Goal: Use online tool/utility: Utilize a website feature to perform a specific function

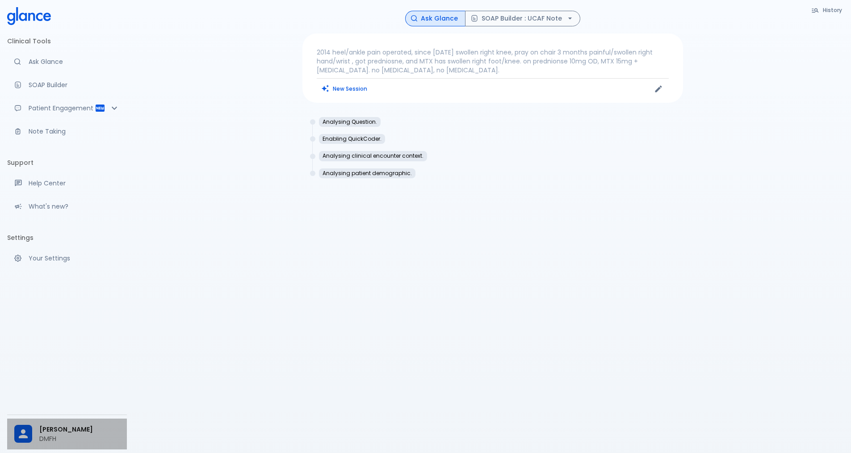
click at [74, 433] on span "Kamal El Mokayad" at bounding box center [79, 429] width 80 height 9
click at [62, 429] on span "[PERSON_NAME]" at bounding box center [79, 429] width 80 height 9
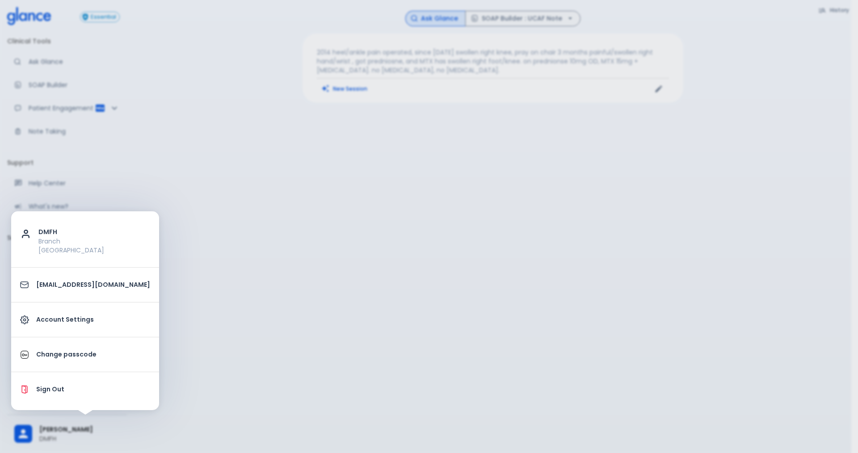
click at [62, 361] on link "Change passcode" at bounding box center [85, 354] width 148 height 27
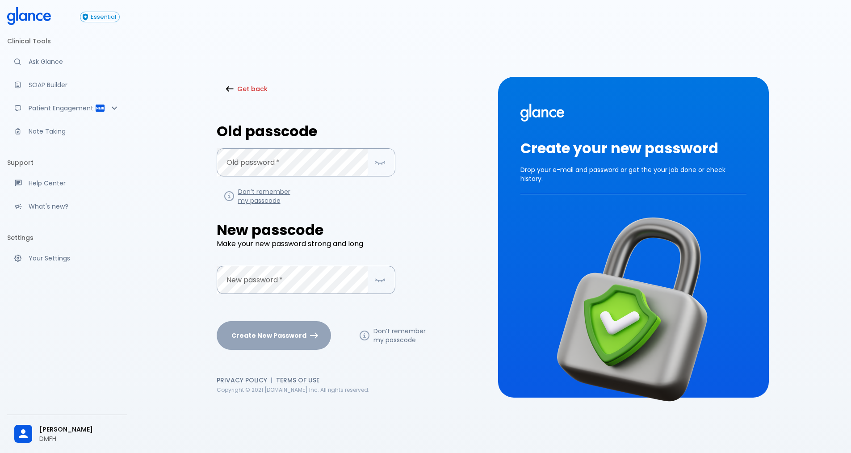
click at [281, 193] on link "Don’t remember my passcode" at bounding box center [264, 196] width 52 height 18
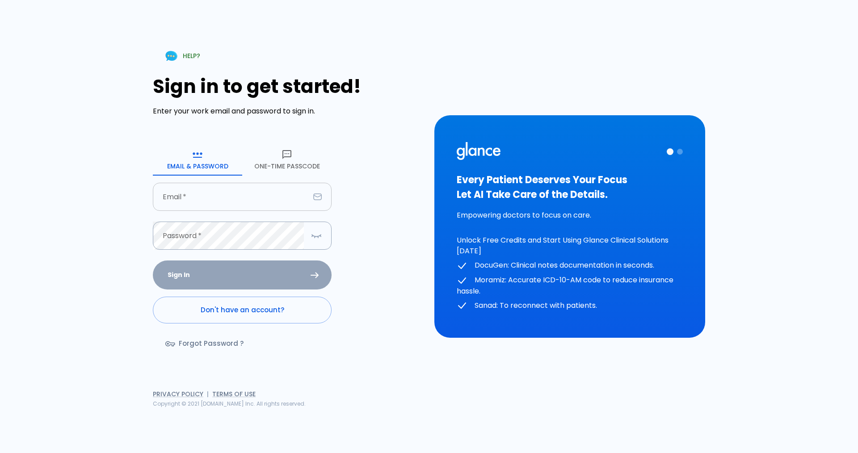
click at [194, 202] on input "Email   *" at bounding box center [231, 197] width 157 height 28
type input "mokayad@hotmail.com"
click at [198, 346] on link "Forgot Password ?" at bounding box center [205, 344] width 105 height 26
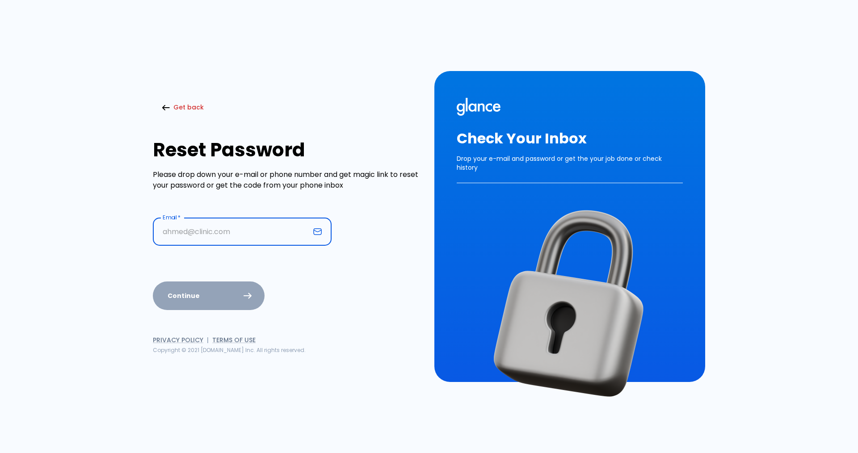
click at [188, 232] on input "Email   *" at bounding box center [231, 232] width 157 height 28
type input "mokayad@hotmail.com"
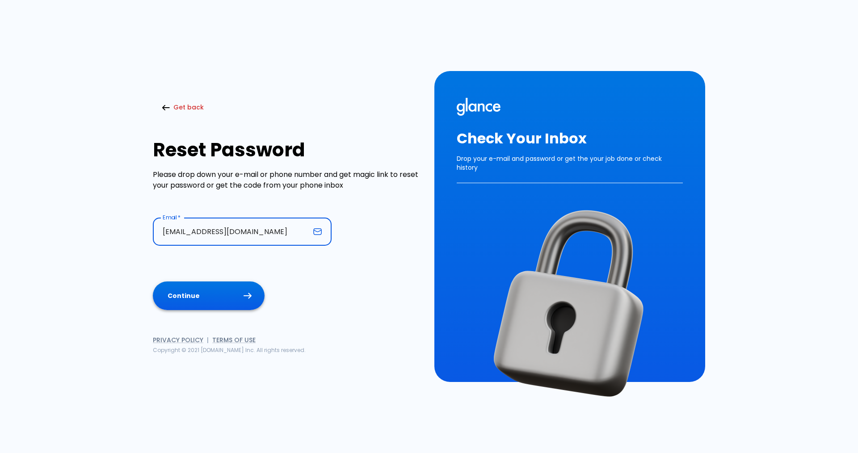
click at [197, 302] on button "Continue" at bounding box center [209, 295] width 112 height 29
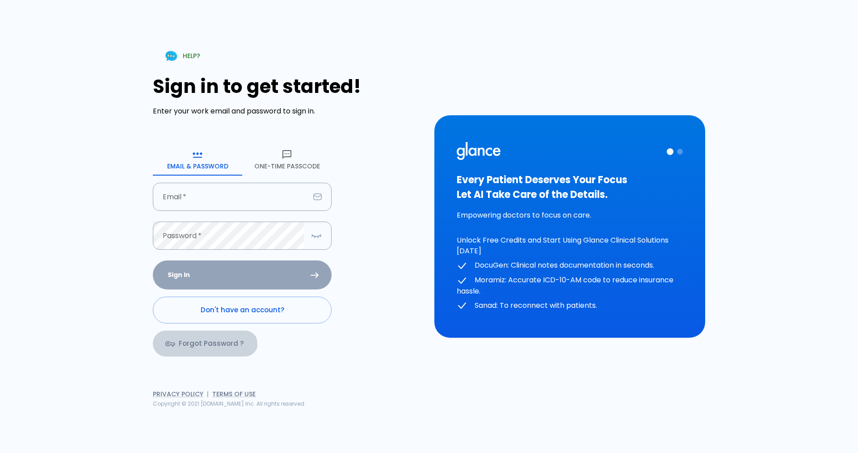
click at [203, 346] on link "Forgot Password ?" at bounding box center [205, 344] width 105 height 26
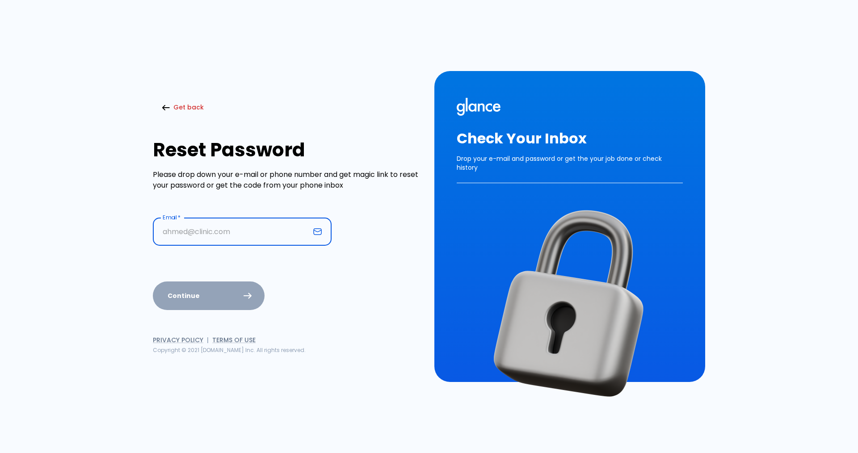
click at [220, 234] on input "Email   *" at bounding box center [231, 232] width 157 height 28
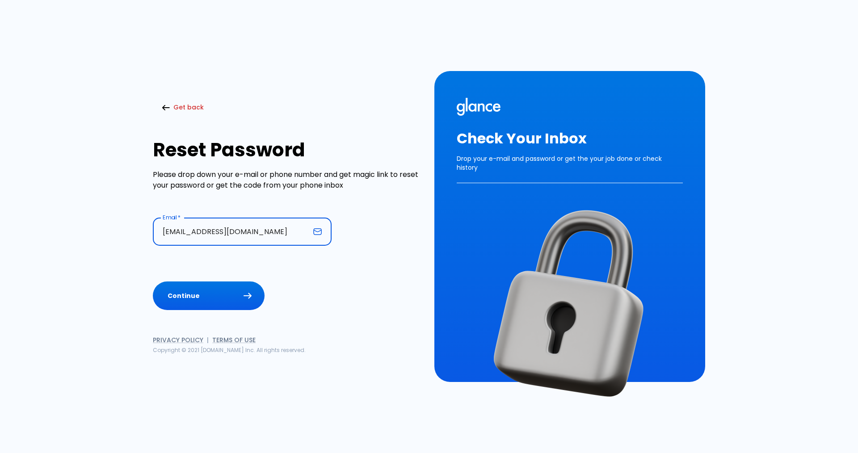
click at [233, 232] on input "mokayad73@gamil.com" at bounding box center [231, 232] width 157 height 28
click at [267, 233] on input "mokayad73@gmail.com" at bounding box center [231, 232] width 157 height 28
type input "mokayad73@gmail.com"
click at [220, 297] on button "Continue" at bounding box center [209, 295] width 112 height 29
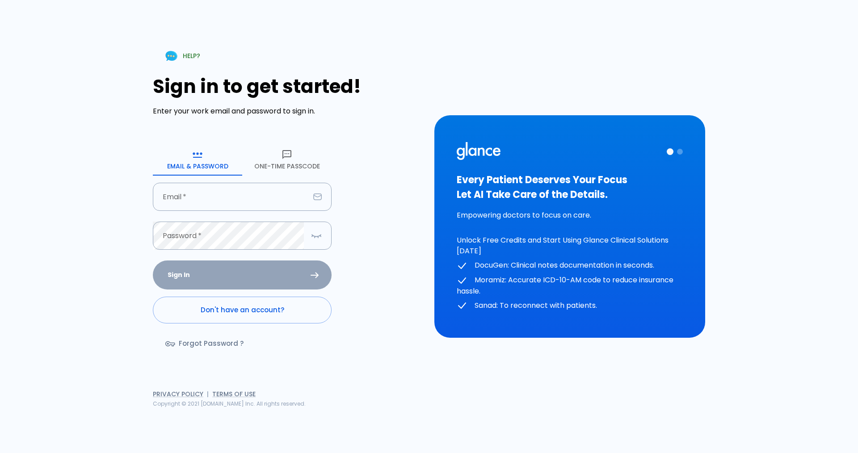
click at [290, 162] on button "One-Time Passcode" at bounding box center [286, 159] width 89 height 32
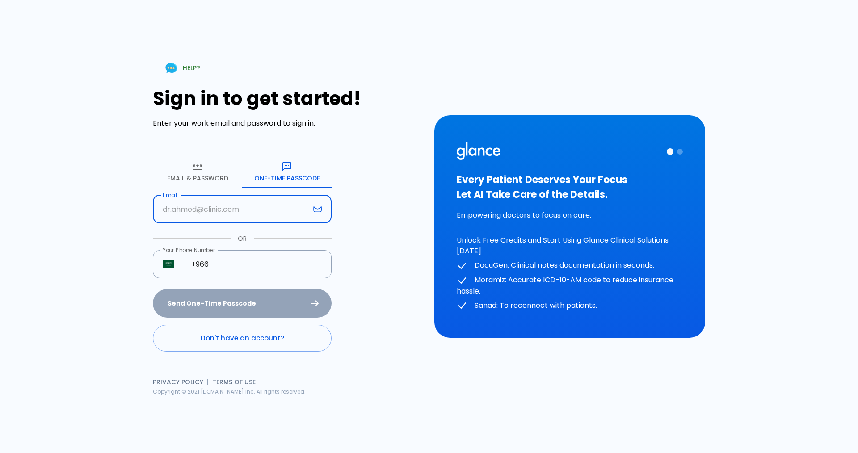
click at [235, 210] on input "Email" at bounding box center [231, 209] width 157 height 28
type input "[EMAIL_ADDRESS][DOMAIN_NAME]"
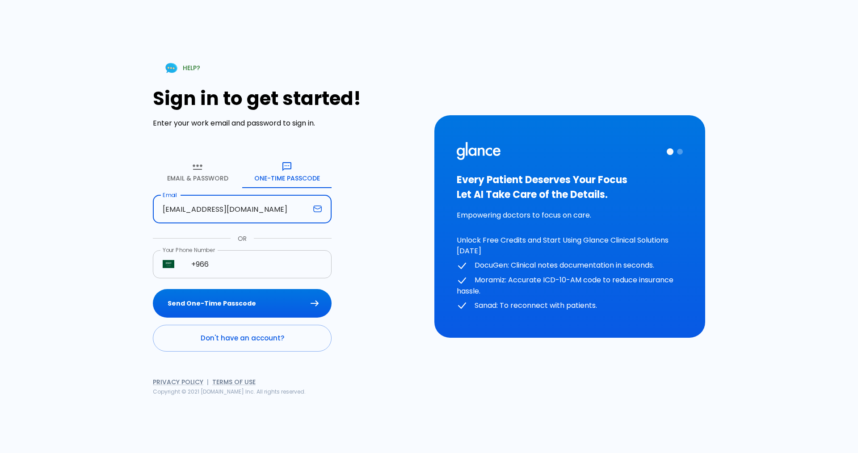
click at [234, 269] on input "+966" at bounding box center [256, 264] width 150 height 28
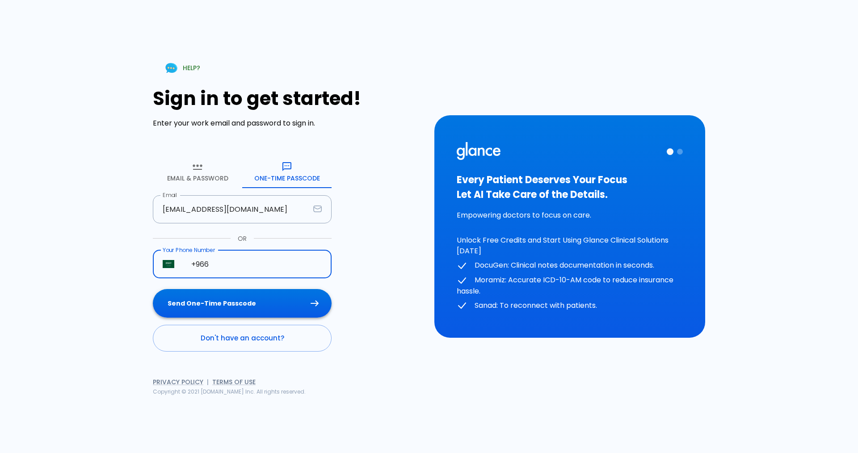
click at [200, 305] on button "Send One-Time Passcode" at bounding box center [242, 303] width 179 height 29
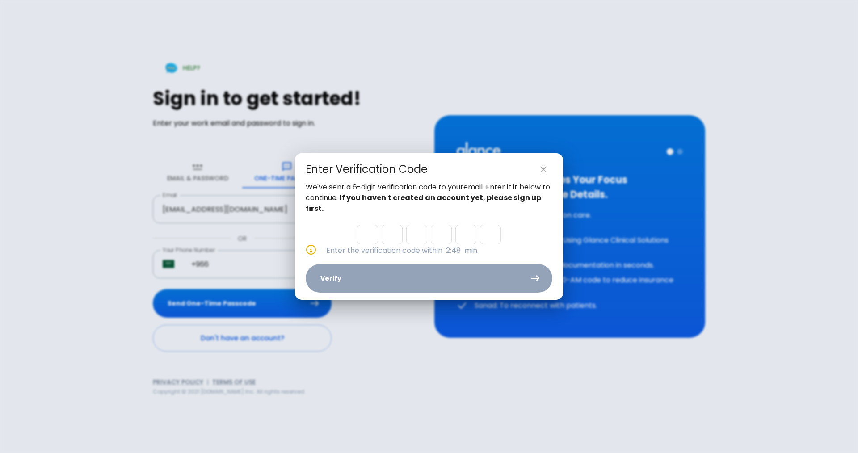
type input "6"
type input "7"
type input "0"
type input "3"
type input "6"
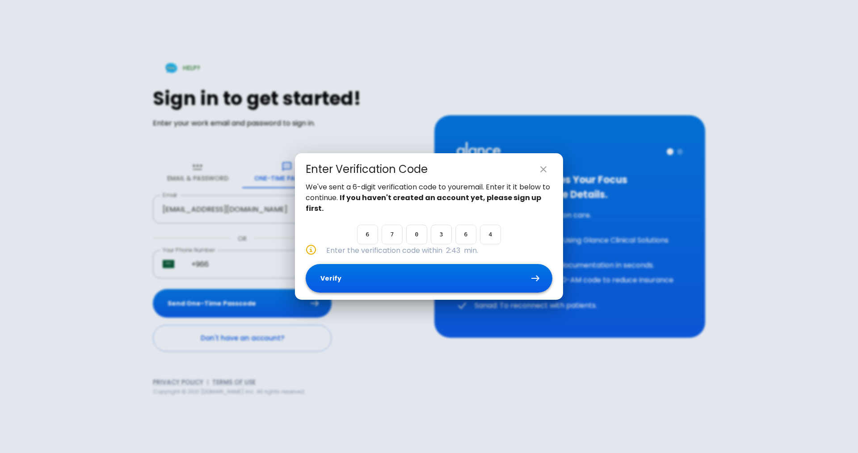
type input "4"
click at [391, 280] on button "Verify" at bounding box center [429, 278] width 247 height 29
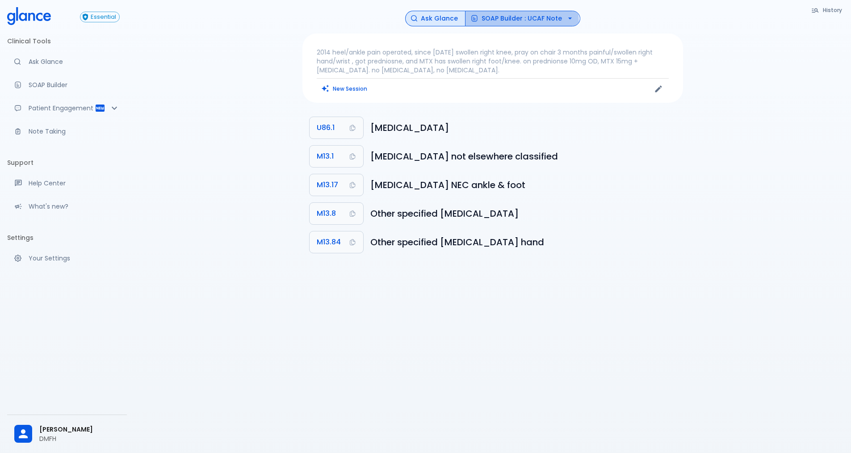
click at [494, 23] on button "SOAP Builder : UCAF Note" at bounding box center [522, 19] width 115 height 16
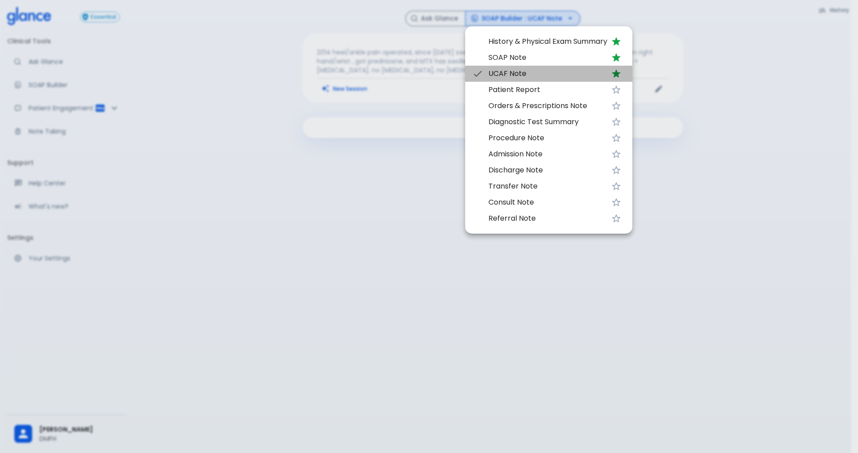
click at [526, 75] on span "UCAF Note" at bounding box center [547, 73] width 119 height 11
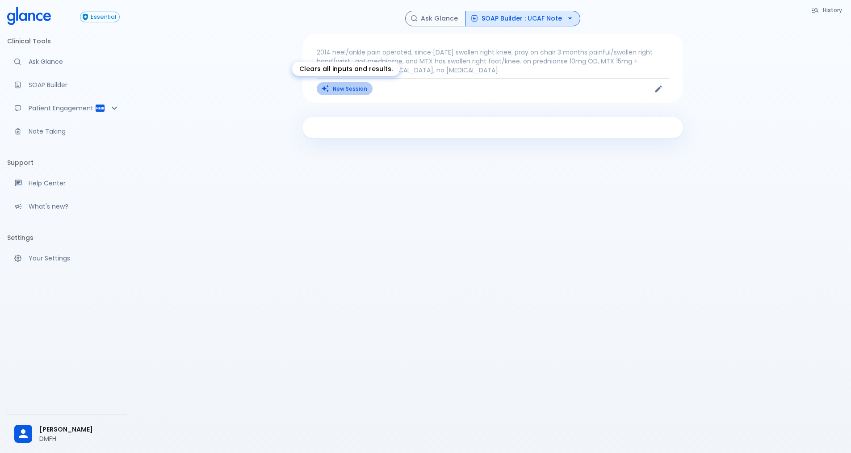
click at [344, 92] on button "New Session" at bounding box center [345, 88] width 56 height 13
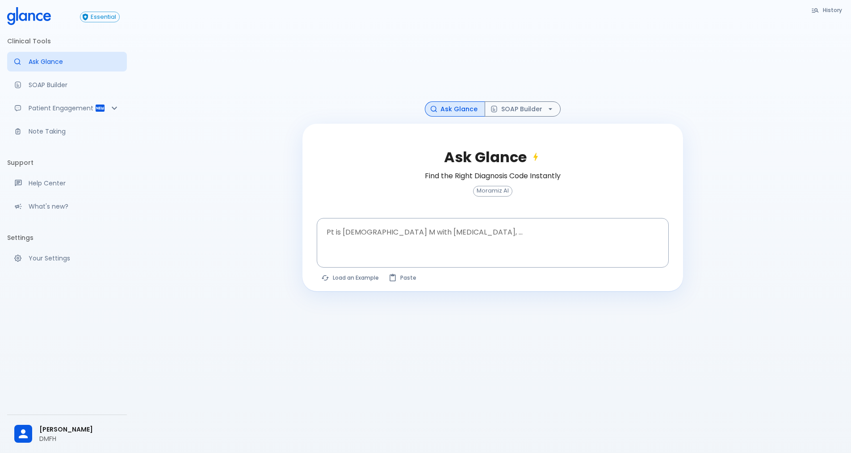
click at [371, 69] on div at bounding box center [492, 56] width 381 height 91
click at [120, 402] on div "Essential Clinical Tools Ask Glance SOAP Builder Patient Engagement Note Taking…" at bounding box center [67, 226] width 134 height 453
